Goal: Find specific page/section: Find specific page/section

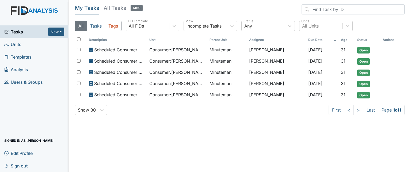
click at [15, 45] on span "Units" at bounding box center [12, 44] width 17 height 8
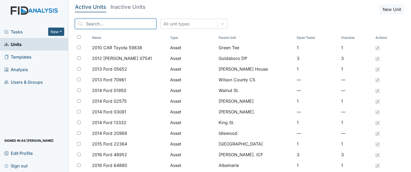
click at [121, 21] on input "search" at bounding box center [115, 24] width 81 height 10
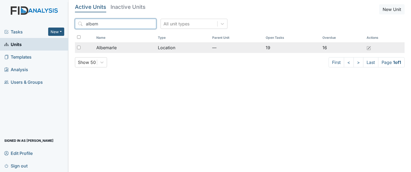
type input "albem"
click at [109, 51] on td "Albemarle" at bounding box center [124, 47] width 61 height 11
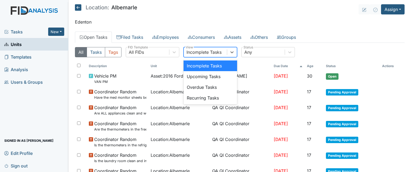
click at [218, 53] on div "Incomplete Tasks" at bounding box center [203, 52] width 35 height 6
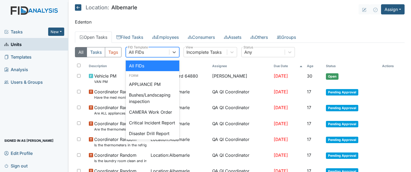
click at [154, 49] on div "All FIDs" at bounding box center [147, 52] width 43 height 10
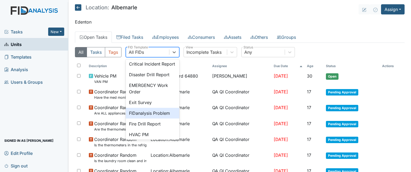
scroll to position [67, 0]
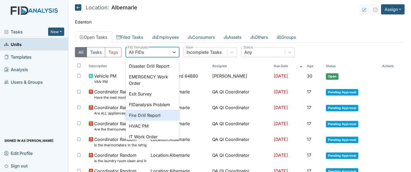
click at [151, 121] on div "Fire Drill Report" at bounding box center [152, 115] width 53 height 11
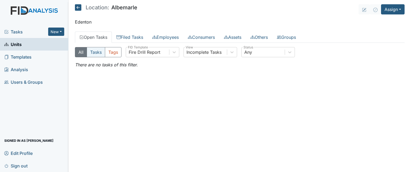
click at [96, 51] on button "Tasks" at bounding box center [96, 52] width 18 height 10
click at [80, 49] on button "All" at bounding box center [81, 52] width 12 height 10
click at [131, 38] on link "Filed Tasks" at bounding box center [130, 37] width 36 height 11
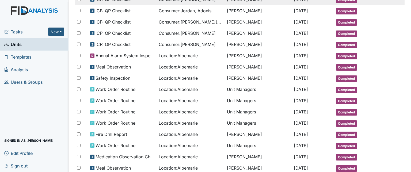
scroll to position [89, 0]
